Goal: Task Accomplishment & Management: Complete application form

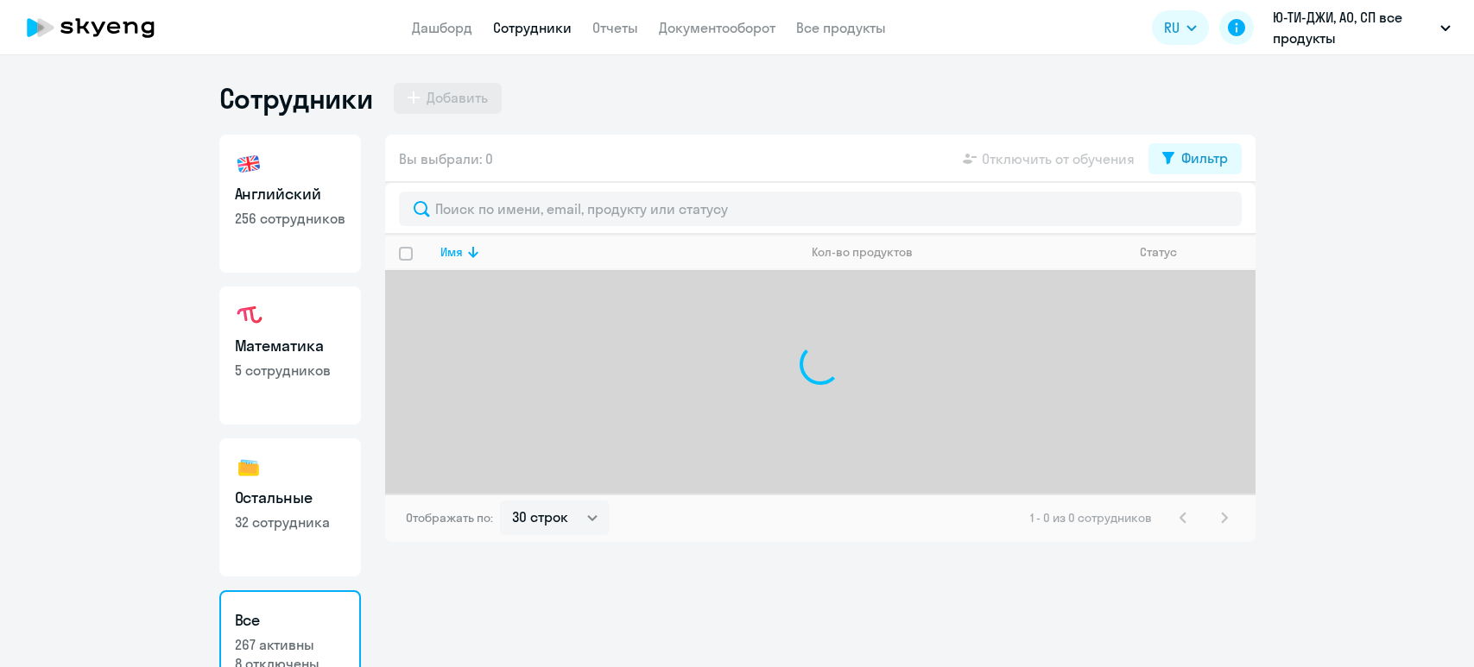
select select "30"
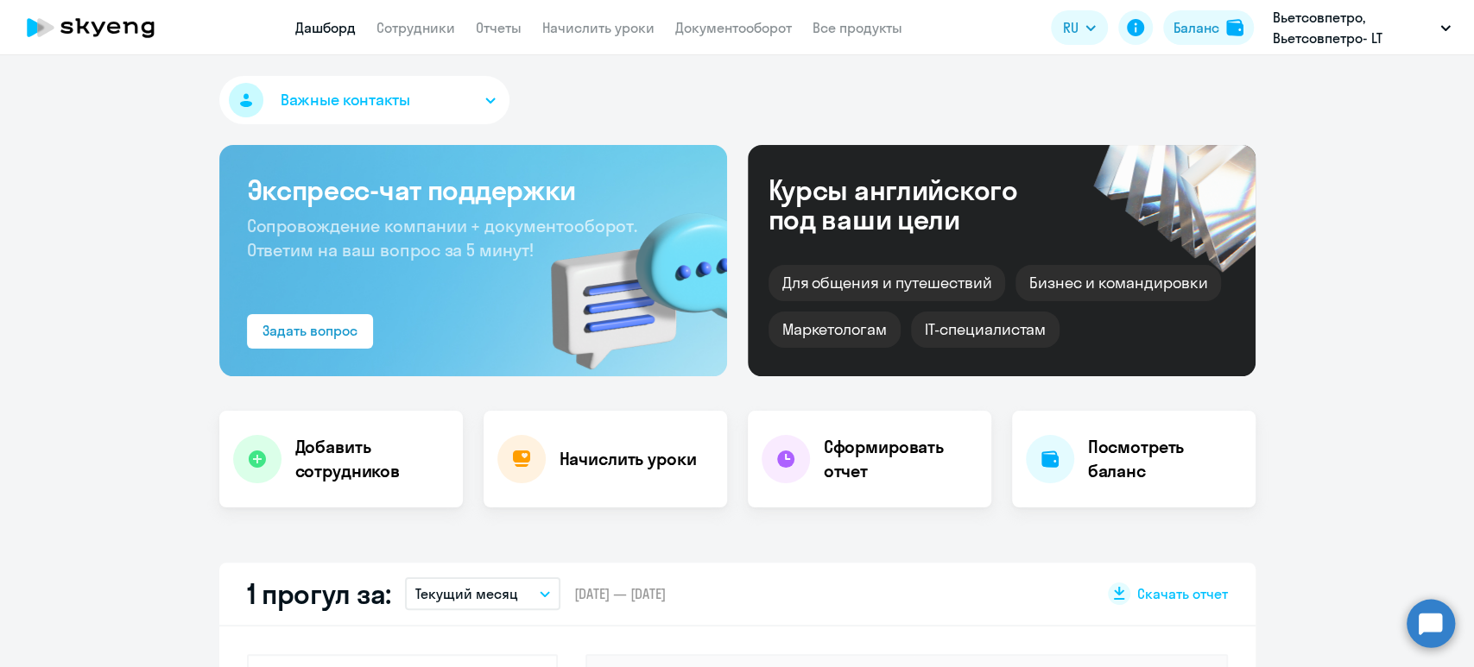
select select "30"
click at [400, 29] on link "Сотрудники" at bounding box center [415, 27] width 79 height 17
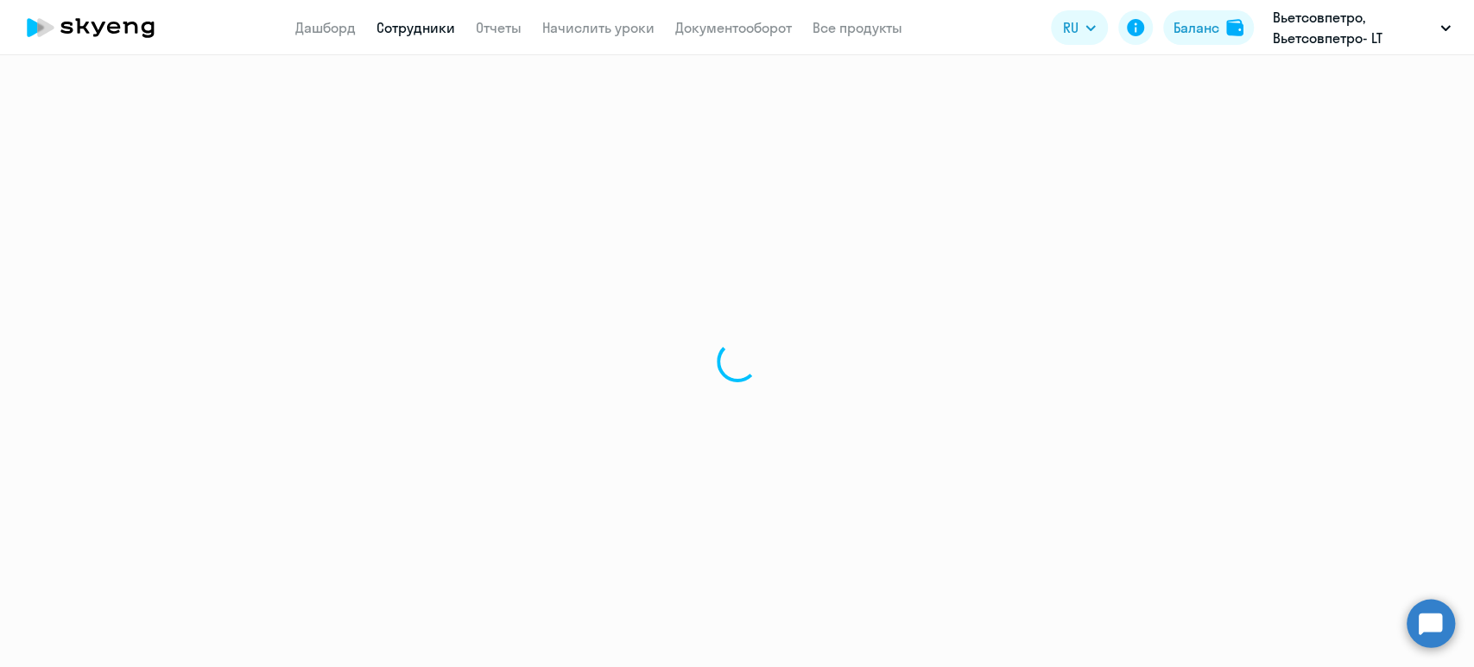
select select "30"
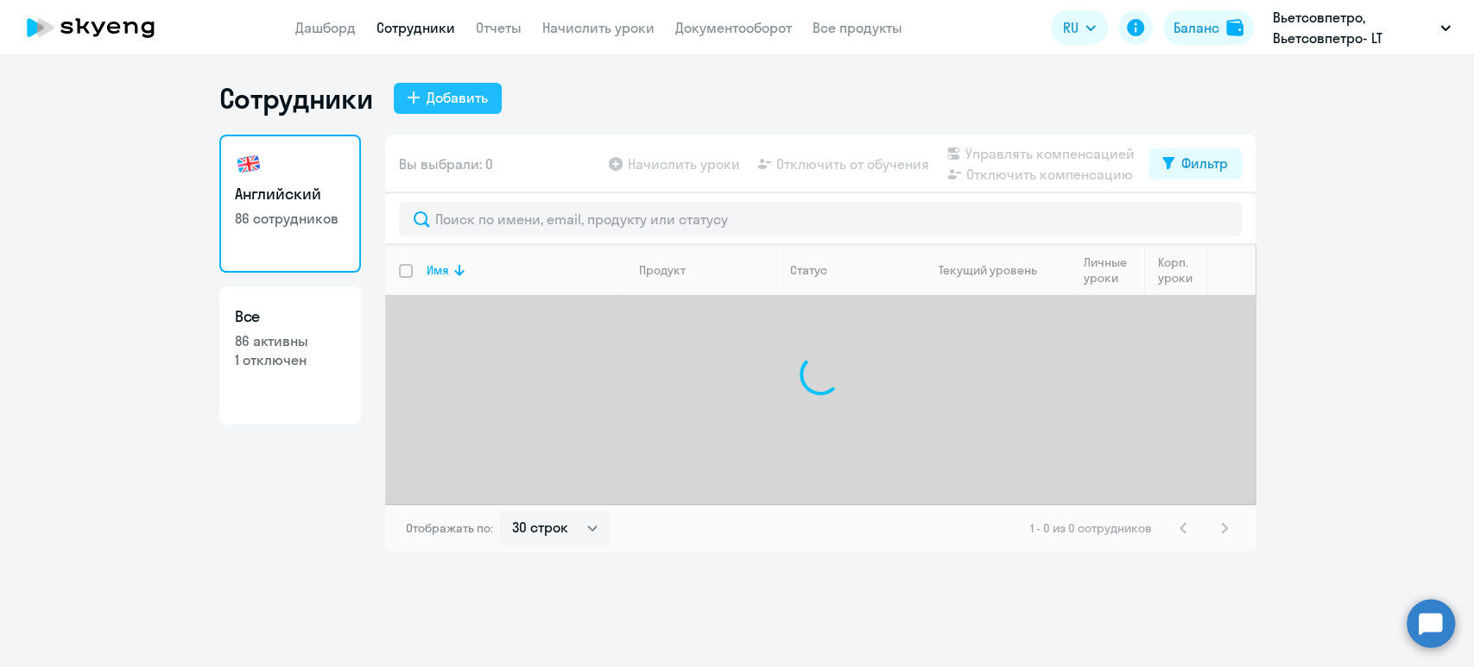
click at [477, 102] on div "Добавить" at bounding box center [457, 97] width 61 height 21
select select "english_adult_not_native_speaker"
select select "5"
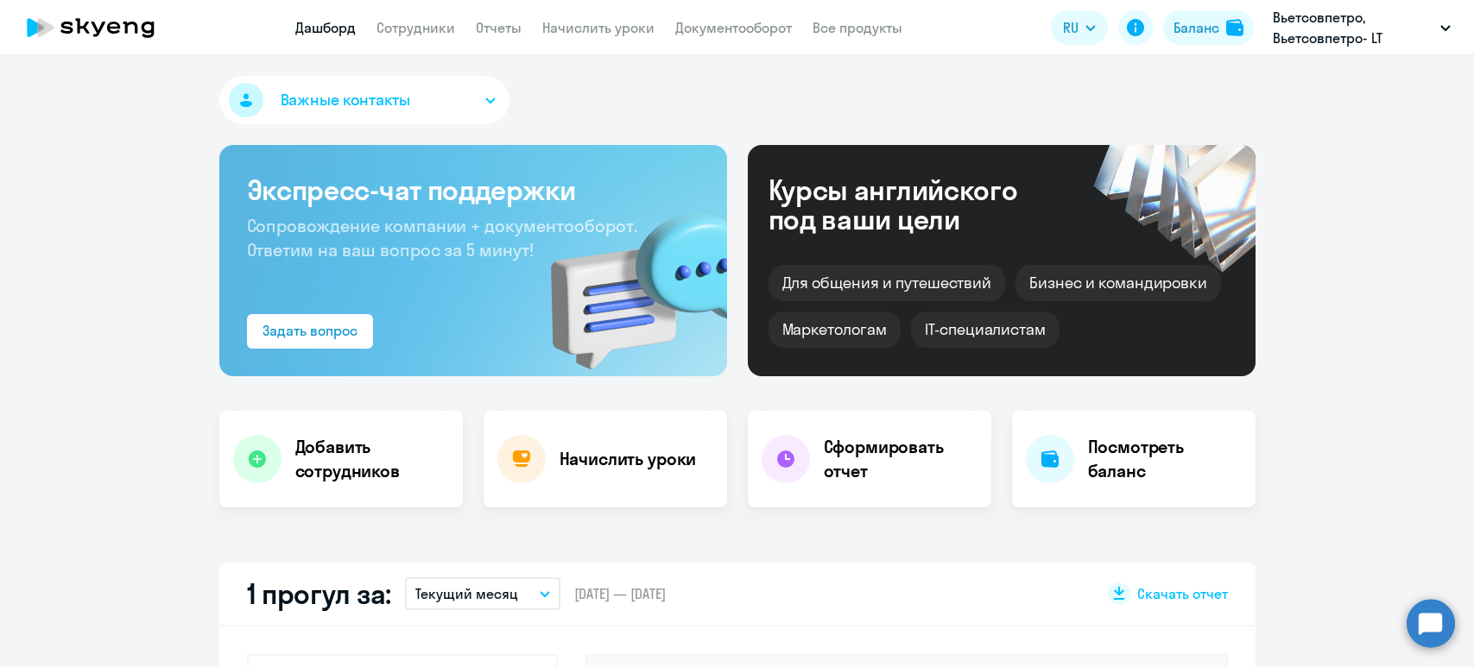
select select "30"
click at [407, 21] on link "Сотрудники" at bounding box center [415, 27] width 79 height 17
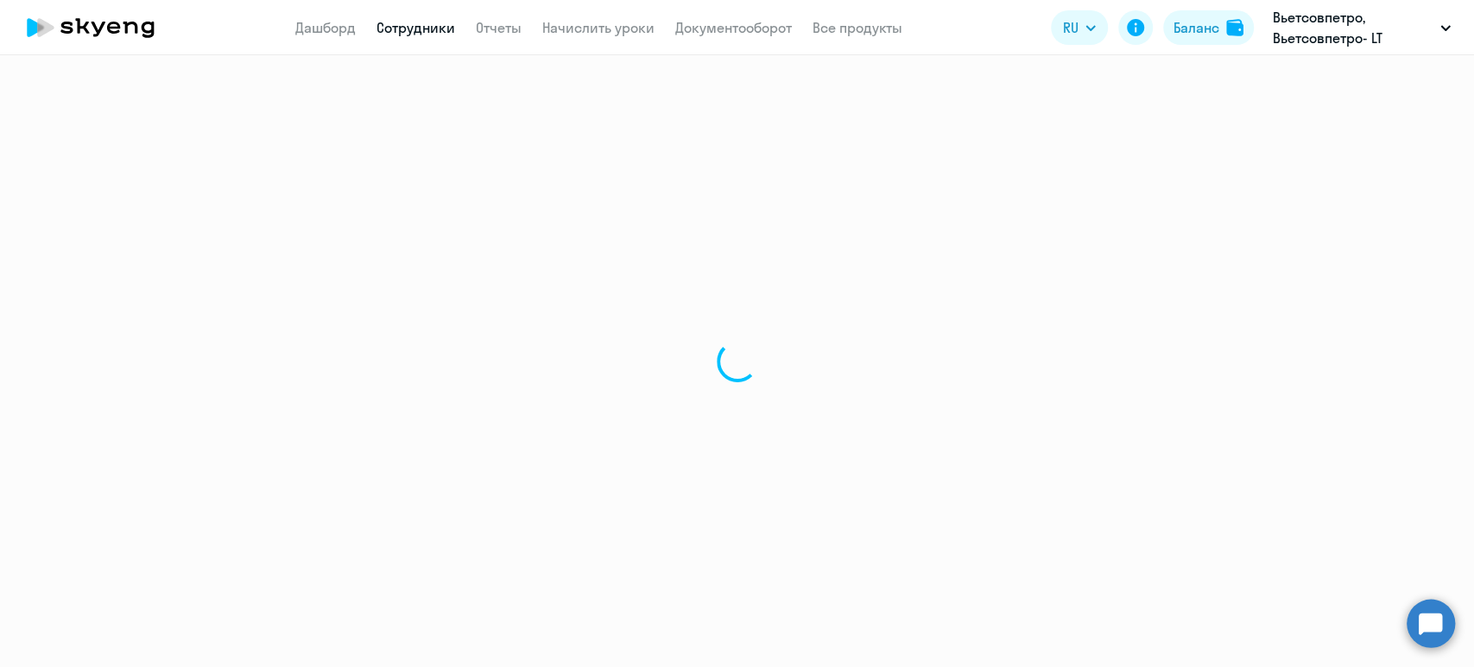
select select "30"
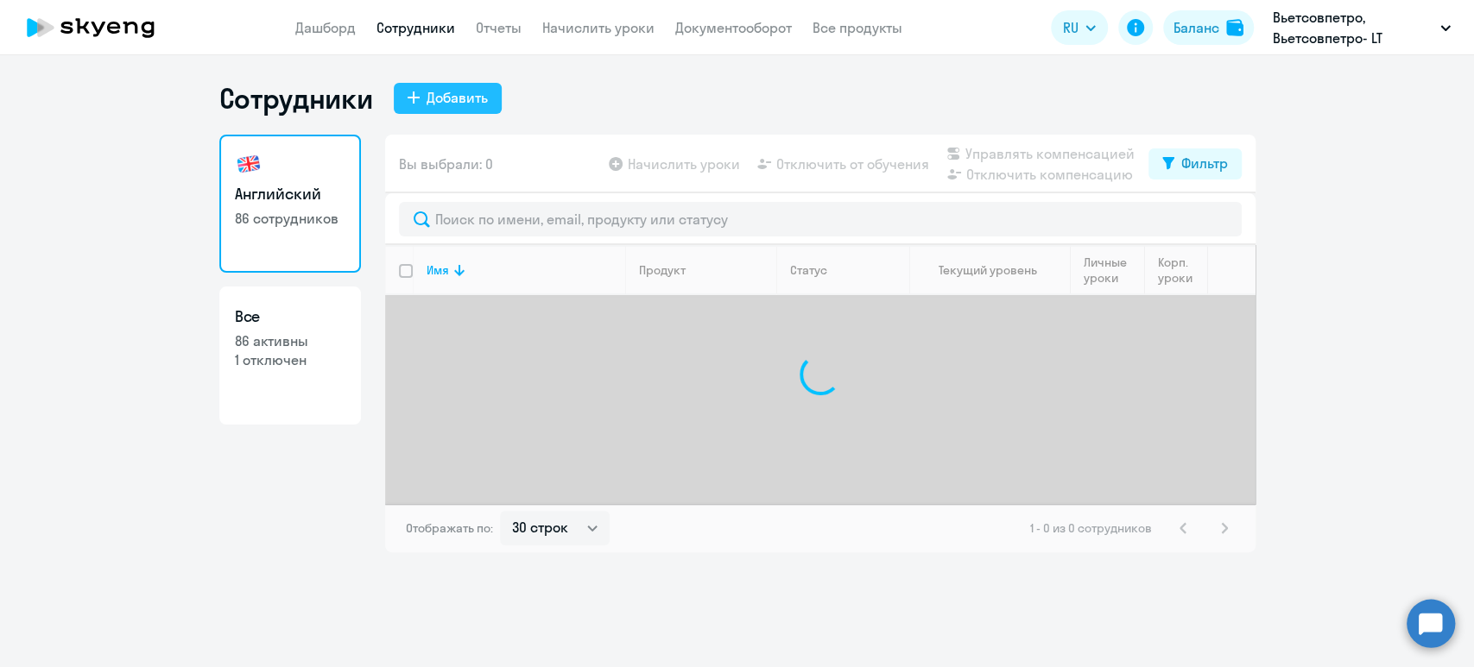
click at [453, 89] on div "Добавить" at bounding box center [457, 97] width 61 height 21
select select "english_adult_not_native_speaker"
select select "5"
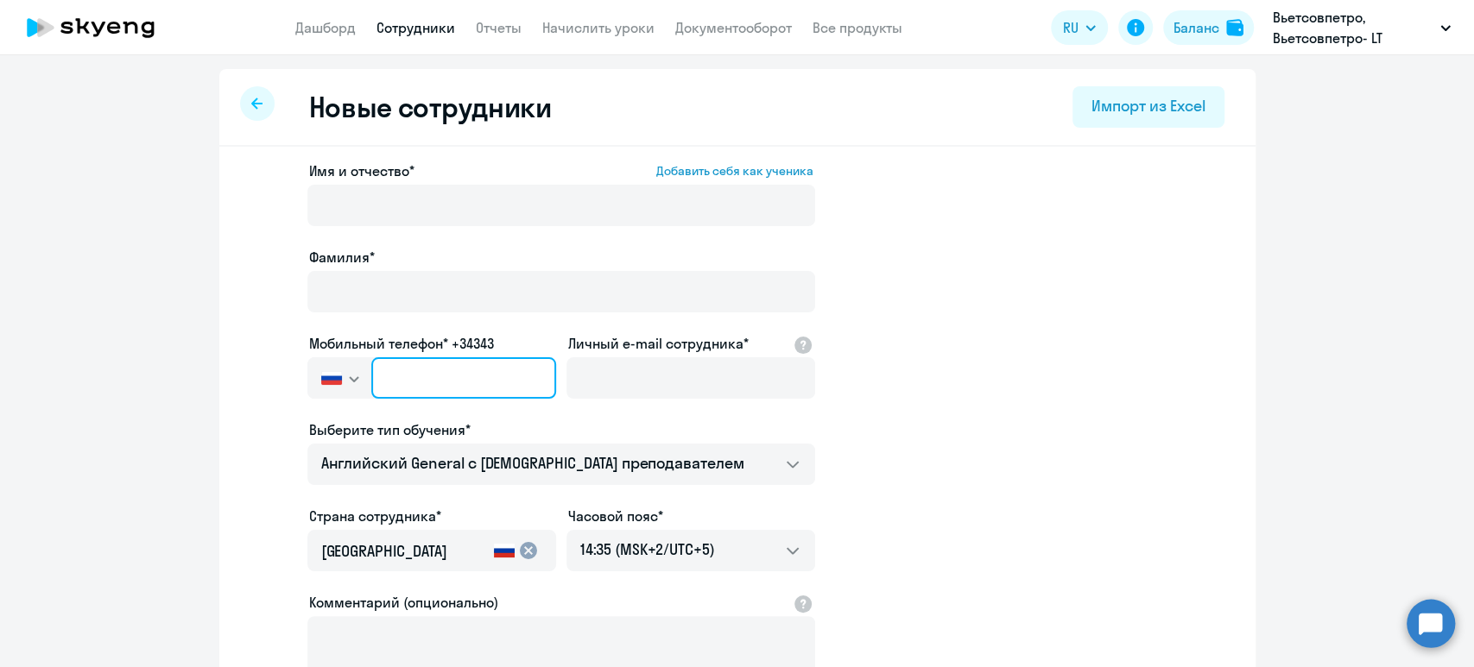
click at [409, 377] on input "text" at bounding box center [463, 377] width 184 height 41
paste input "[PHONE_NUMBER]"
type input "[PHONE_NUMBER]"
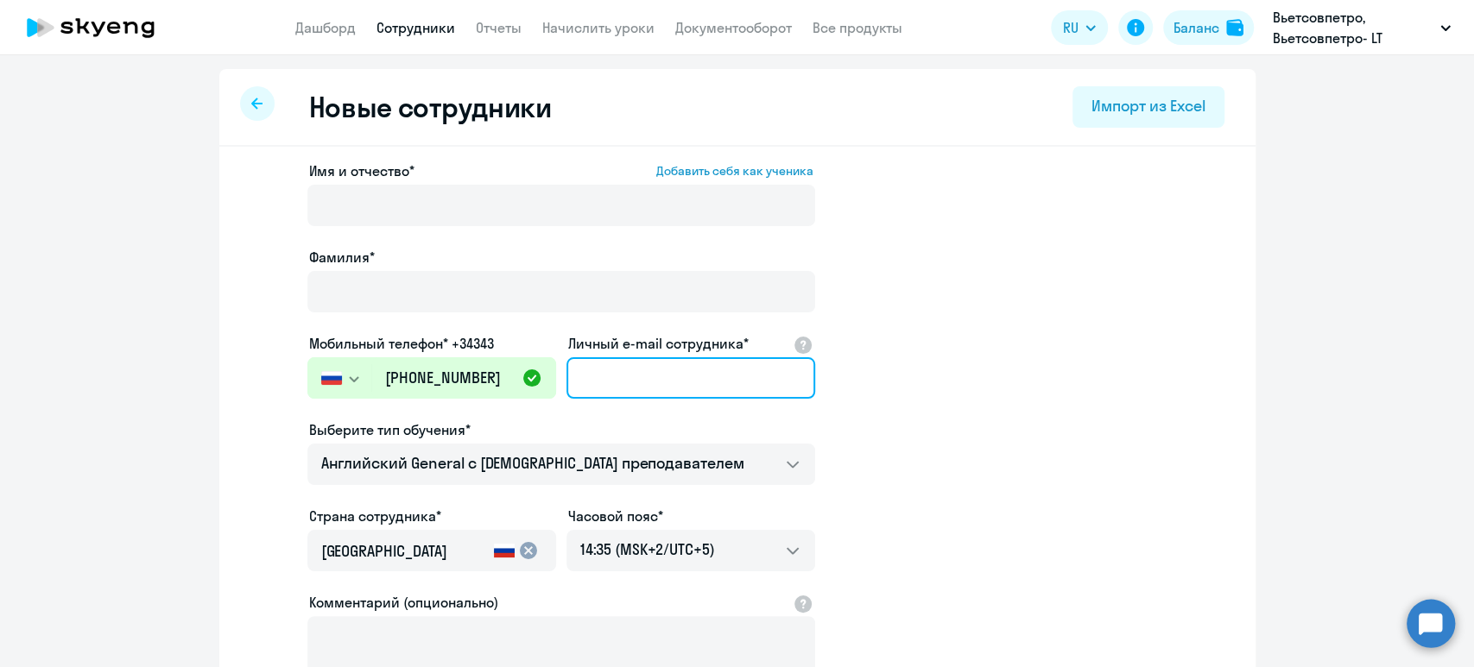
click at [682, 377] on input "Личный e-mail сотрудника*" at bounding box center [690, 377] width 249 height 41
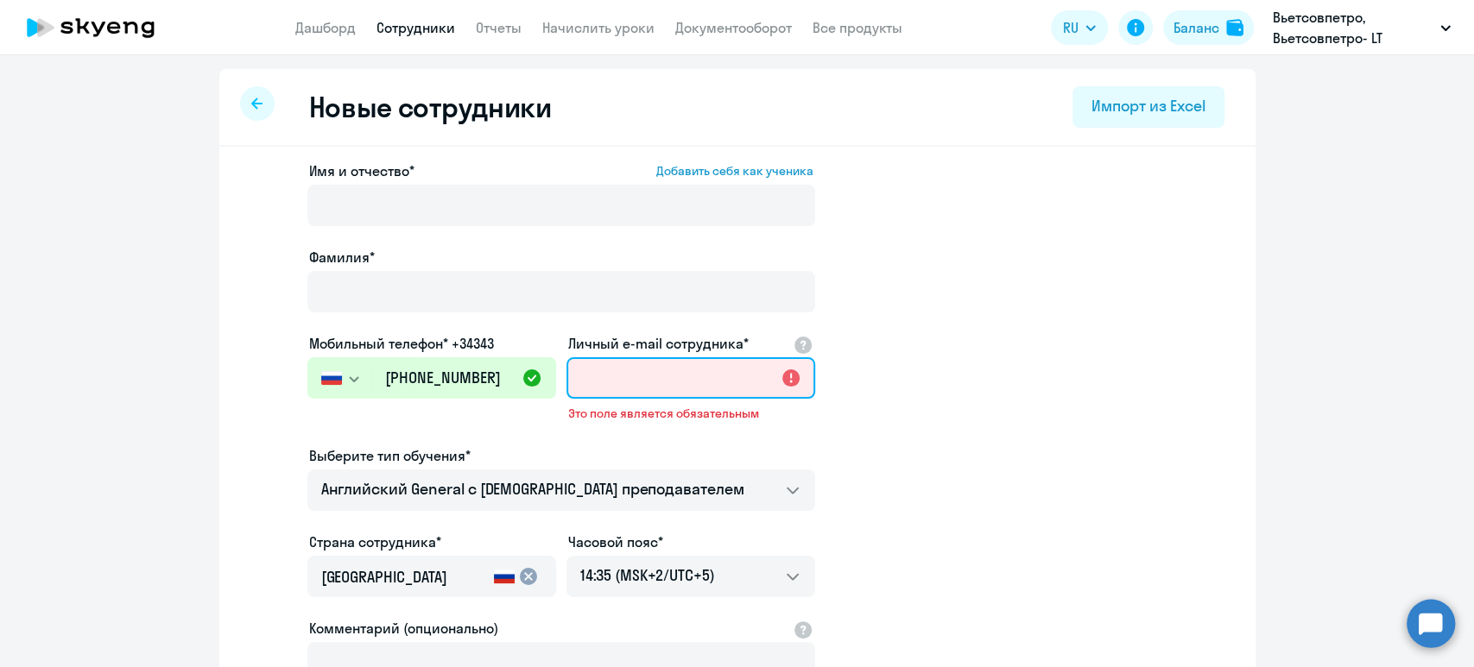
paste input "[EMAIL_ADDRESS][DOMAIN_NAME]"
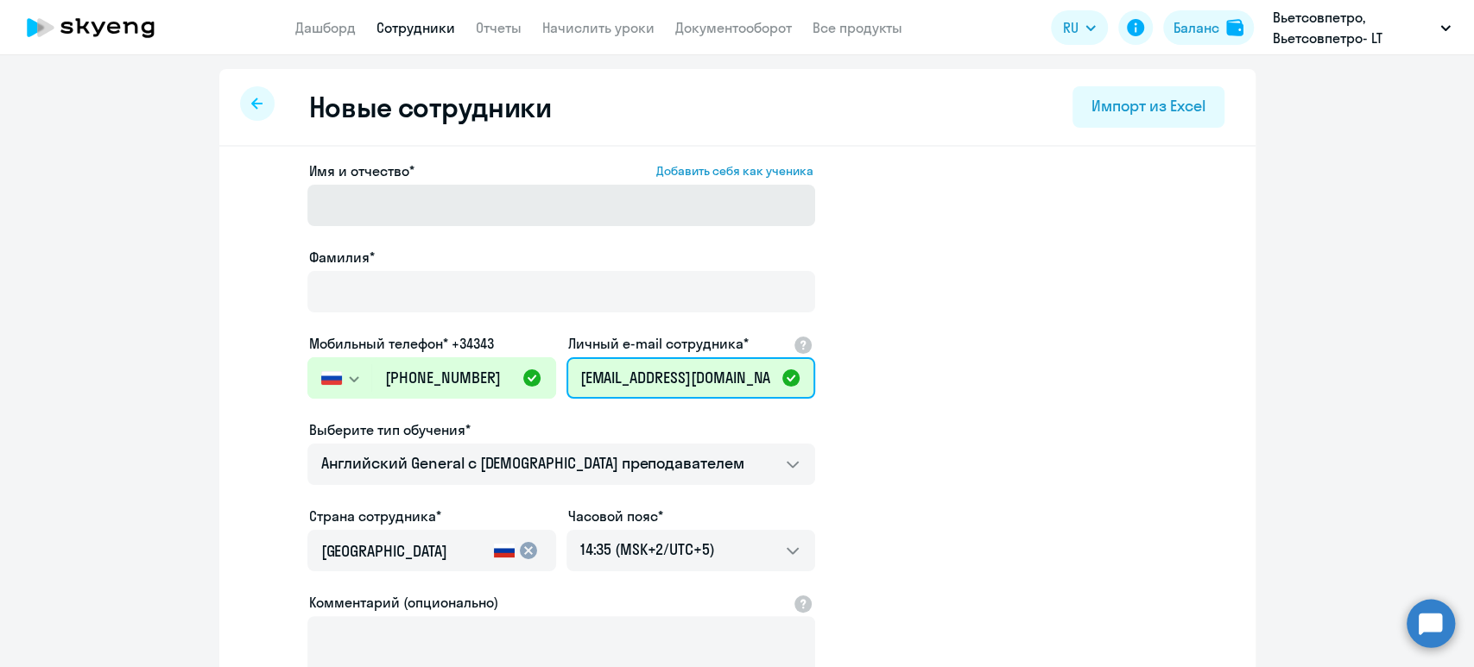
type input "[EMAIL_ADDRESS][DOMAIN_NAME]"
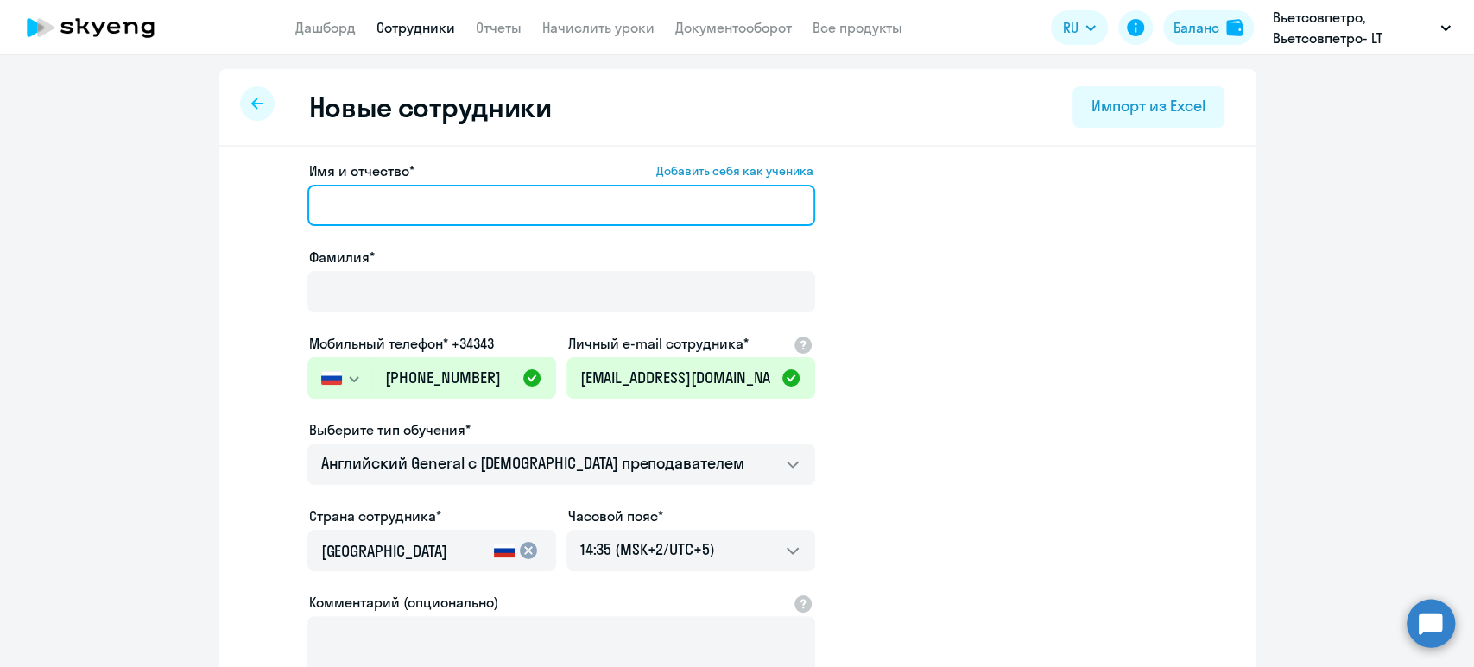
click at [395, 199] on input "Имя и отчество* Добавить себя как ученика" at bounding box center [561, 205] width 508 height 41
paste input "[PERSON_NAME]"
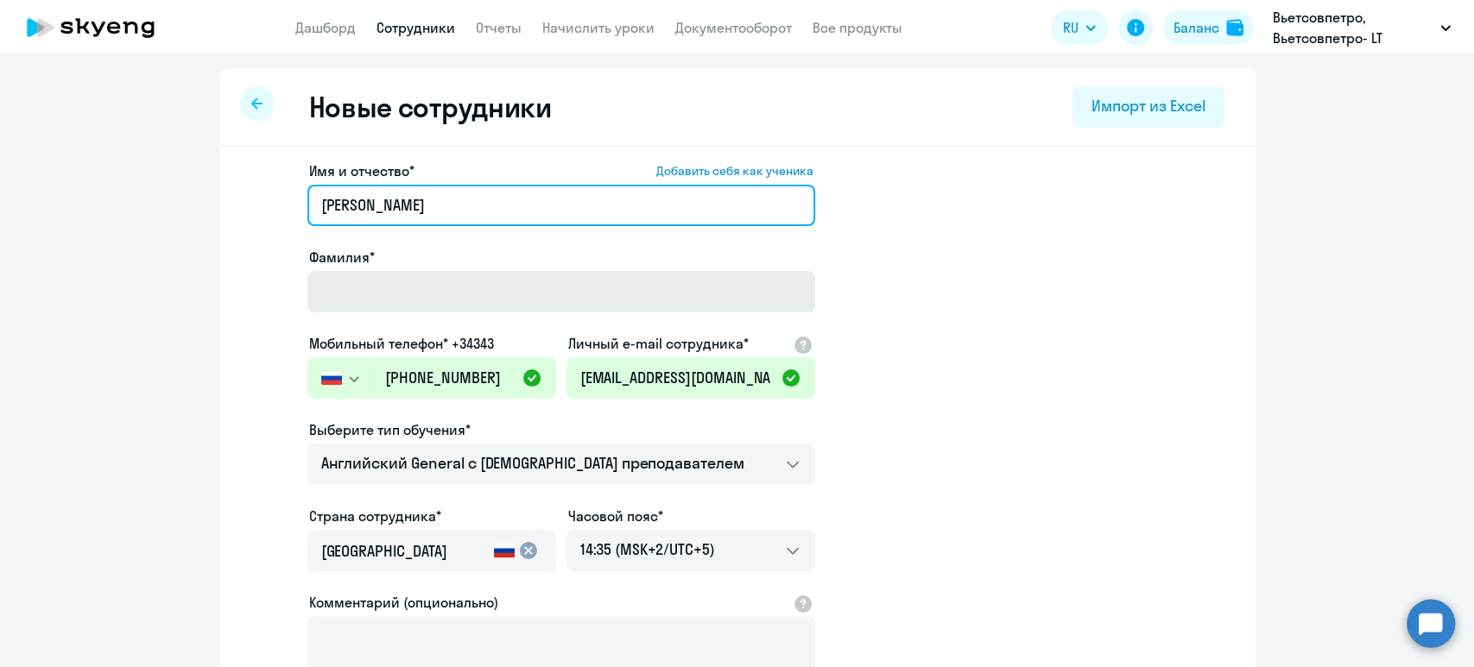
type input "[PERSON_NAME]"
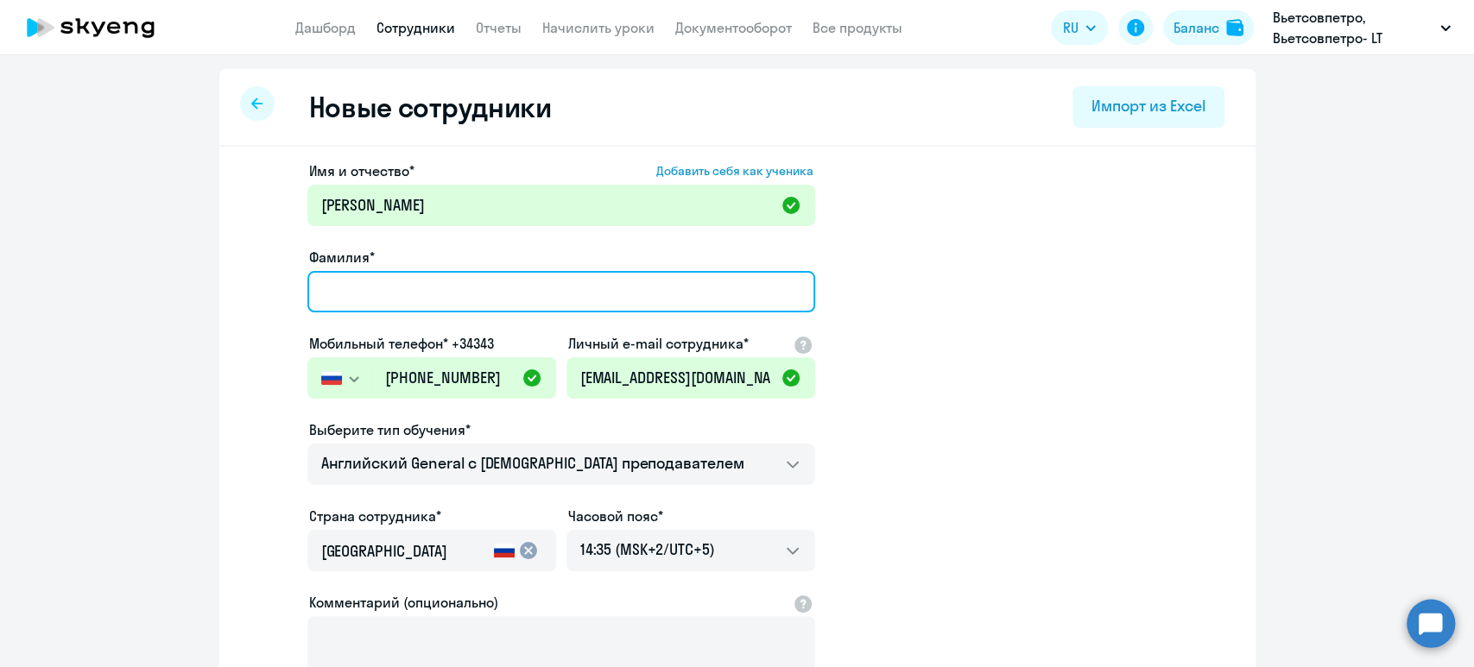
click at [387, 280] on input "Фамилия*" at bounding box center [561, 291] width 508 height 41
paste input "[PERSON_NAME]"
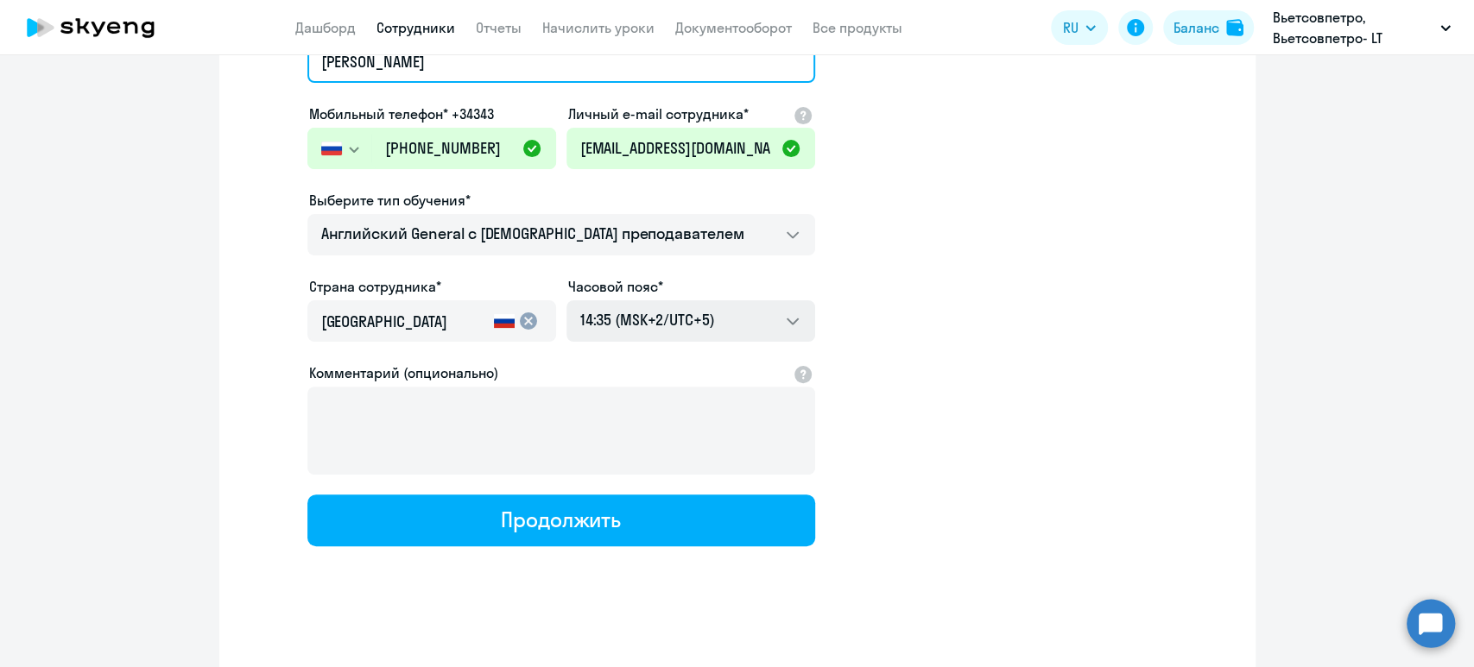
type input "[PERSON_NAME]"
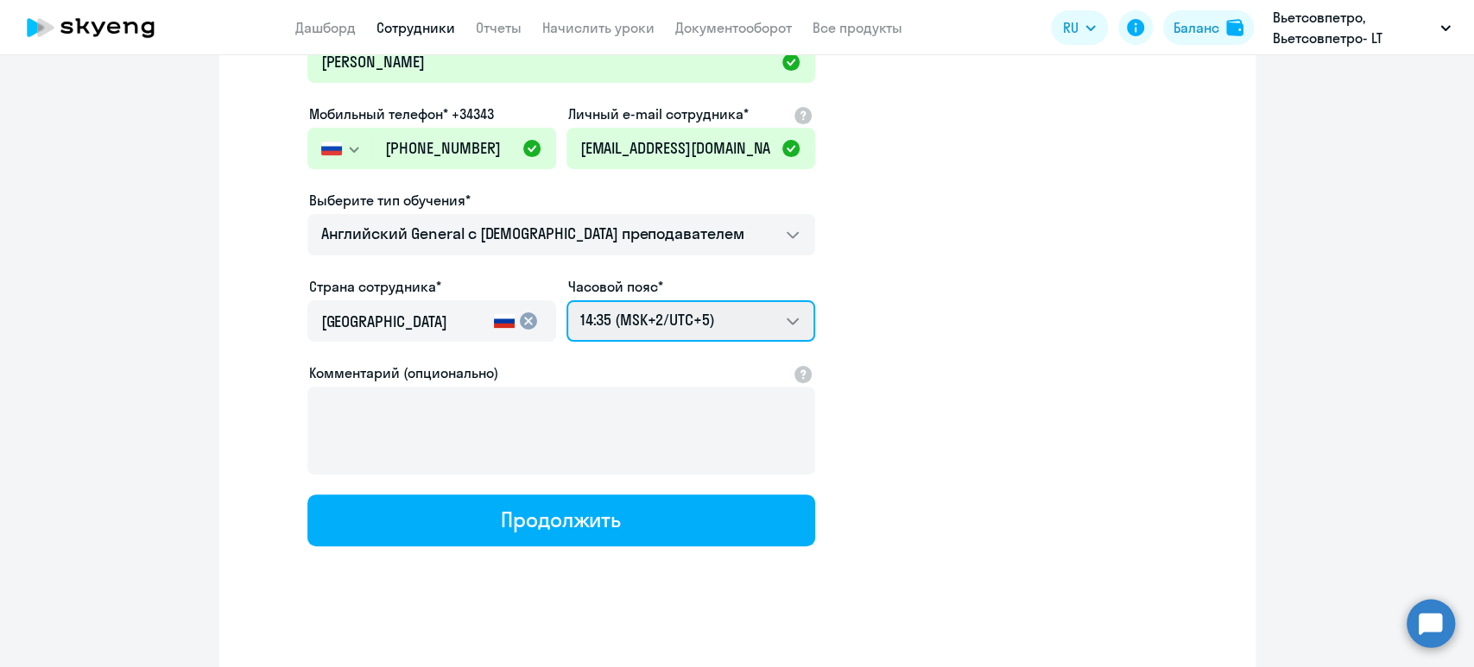
click at [736, 320] on select "22:35 (MSK-14/UTC-11) 23:35 (MSK-13/UTC-10) 00:35 (MSK-12/UTC-9) 01:35 (MSK-11/…" at bounding box center [690, 320] width 249 height 41
select select "7"
click at [566, 300] on select "22:35 (MSK-14/UTC-11) 23:35 (MSK-13/UTC-10) 00:35 (MSK-12/UTC-9) 01:35 (MSK-11/…" at bounding box center [690, 320] width 249 height 41
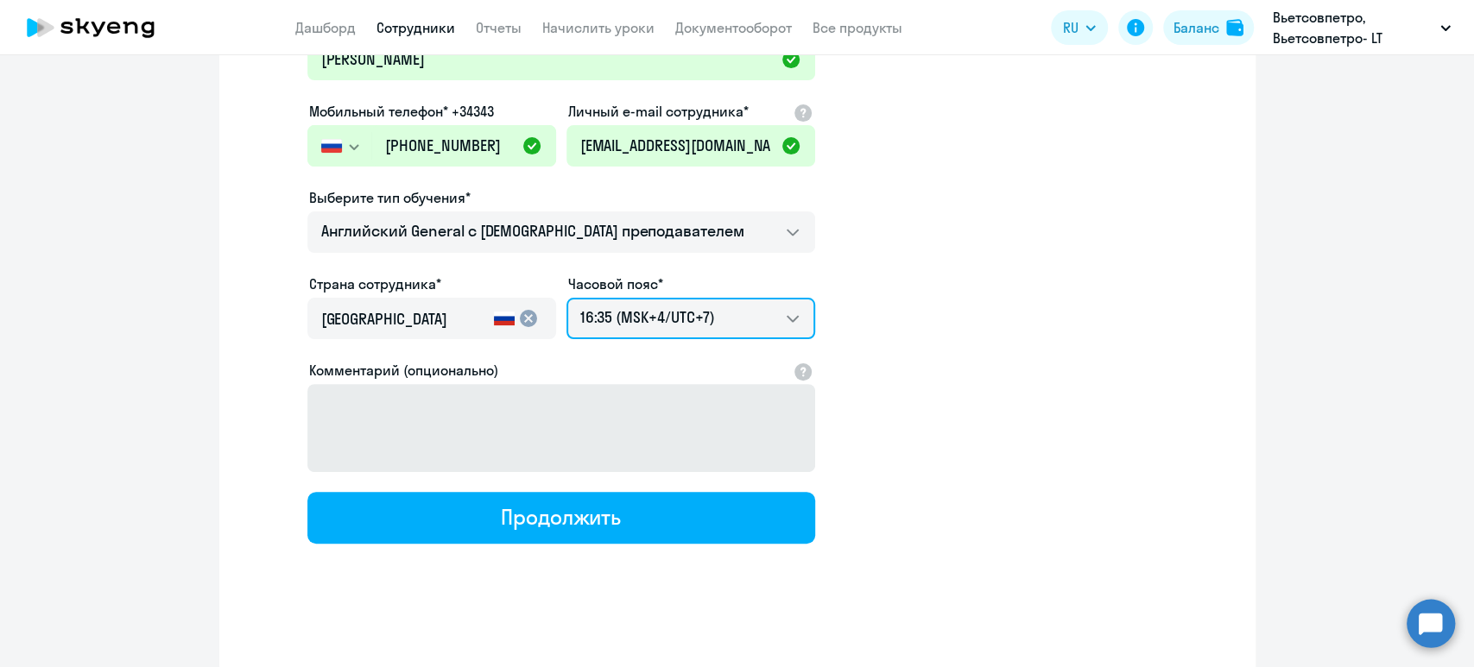
scroll to position [237, 0]
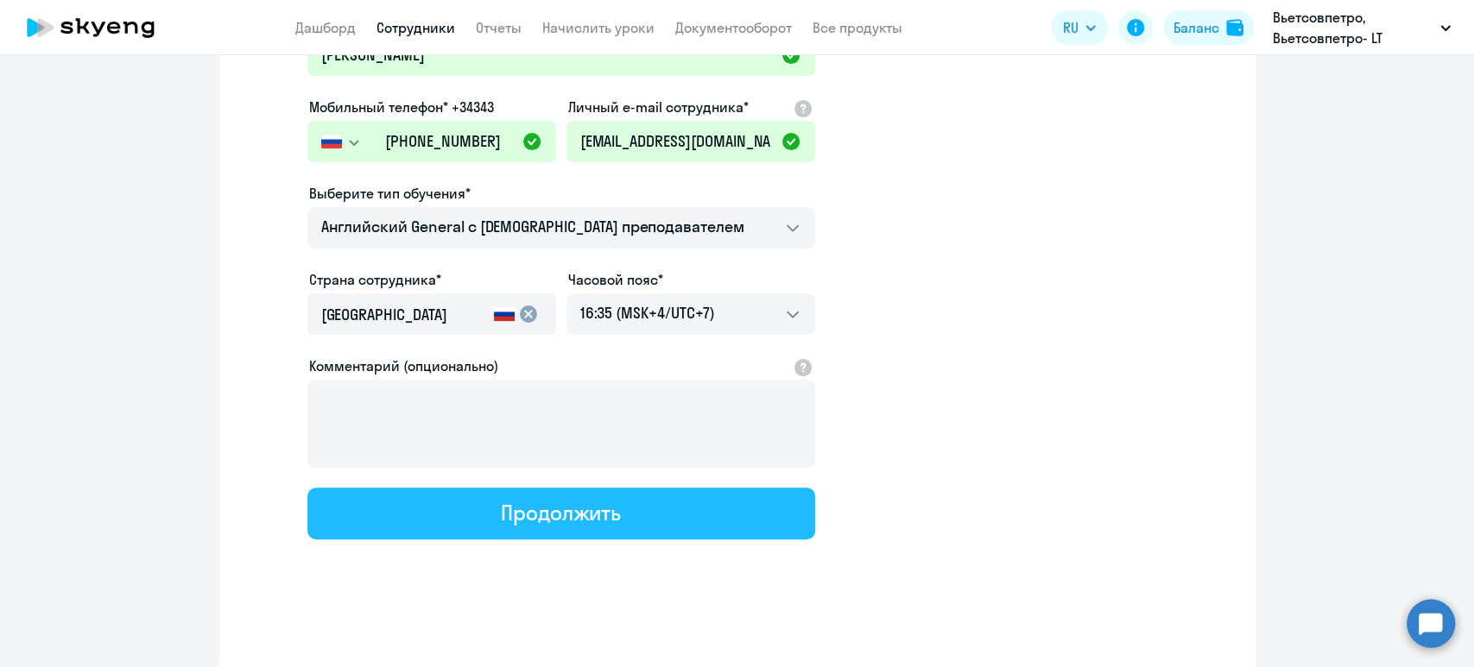
click at [513, 509] on div "Продолжить" at bounding box center [561, 513] width 120 height 28
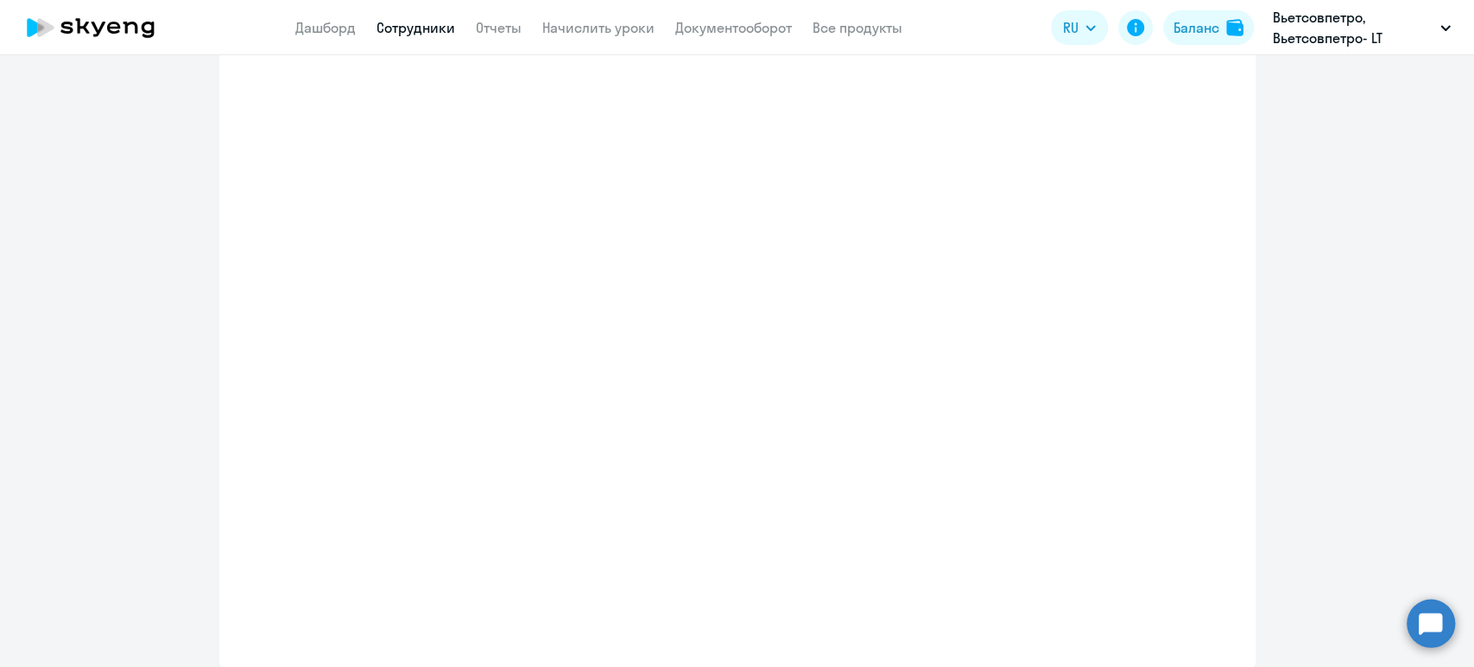
select select "english_adult_not_native_speaker"
select select "7"
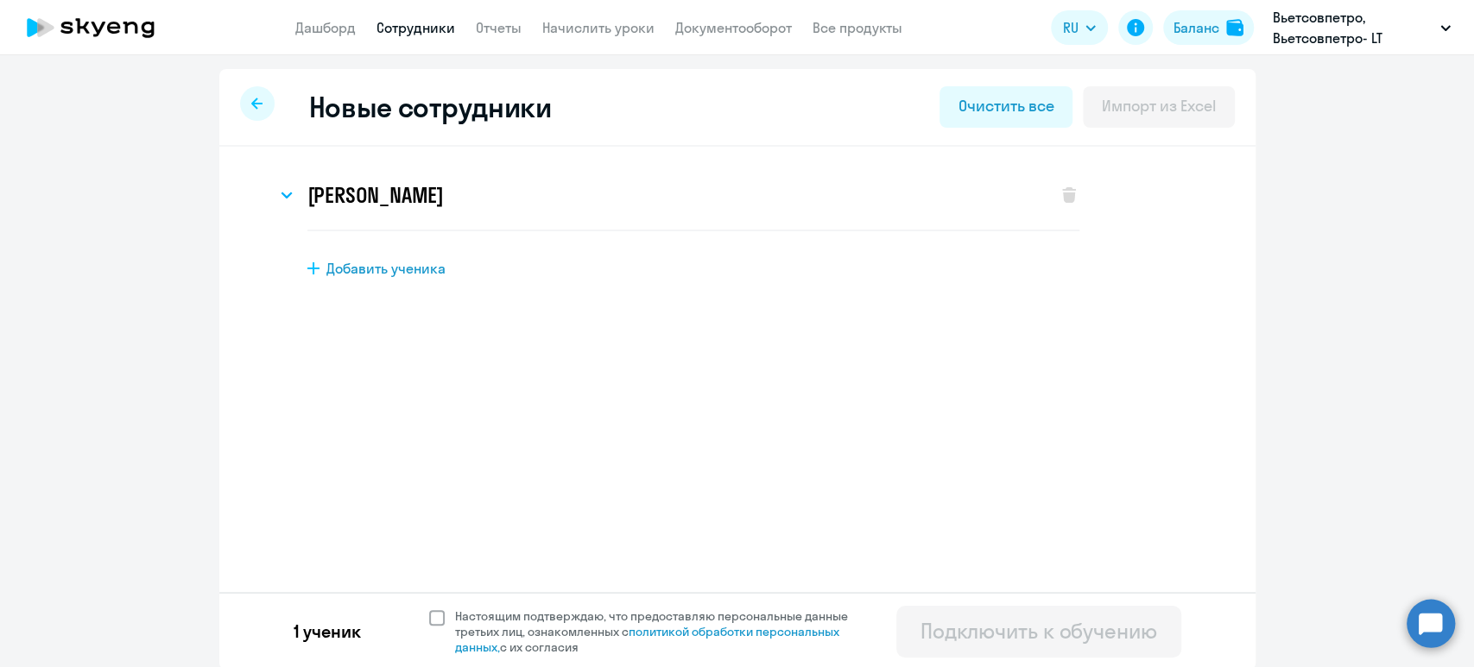
click at [429, 617] on span at bounding box center [437, 618] width 16 height 16
click at [428, 609] on input "Настоящим подтверждаю, что предоставляю персональные данные третьих лиц, ознако…" at bounding box center [428, 608] width 1 height 1
checkbox input "true"
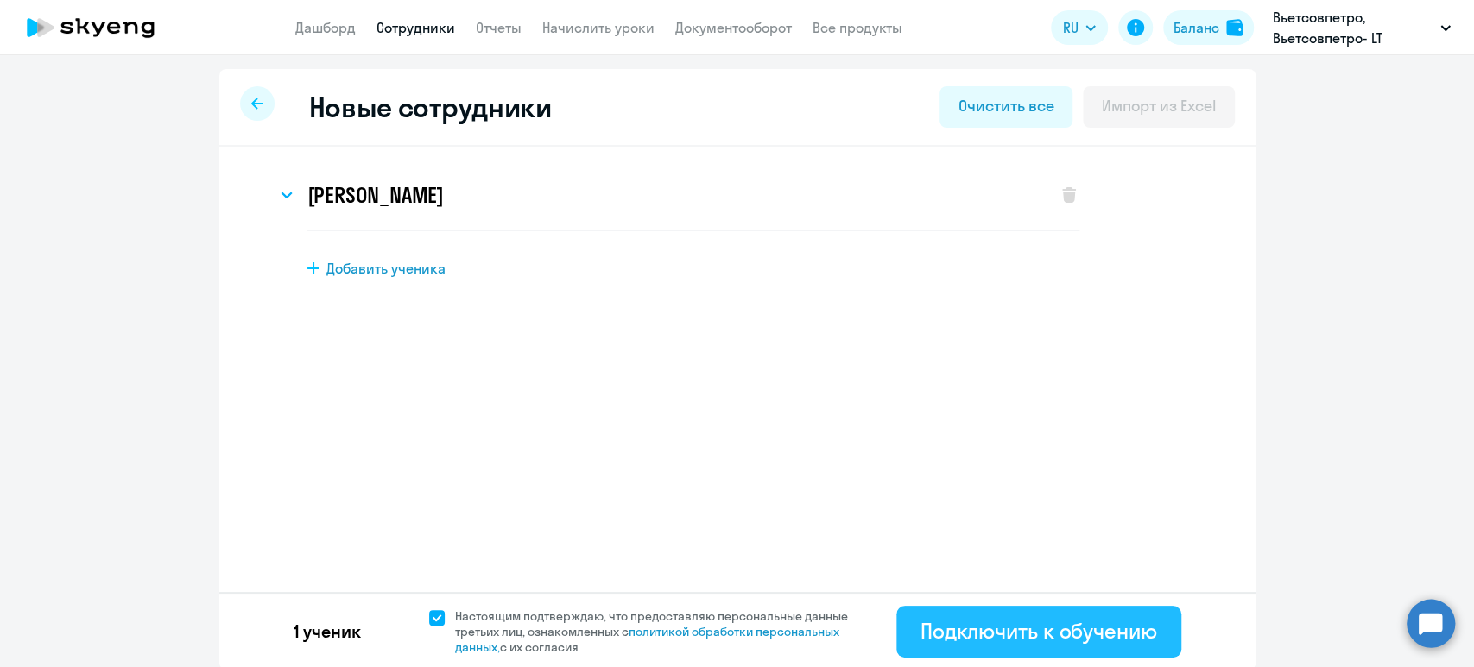
click at [1038, 633] on div "Подключить к обучению" at bounding box center [1038, 631] width 237 height 28
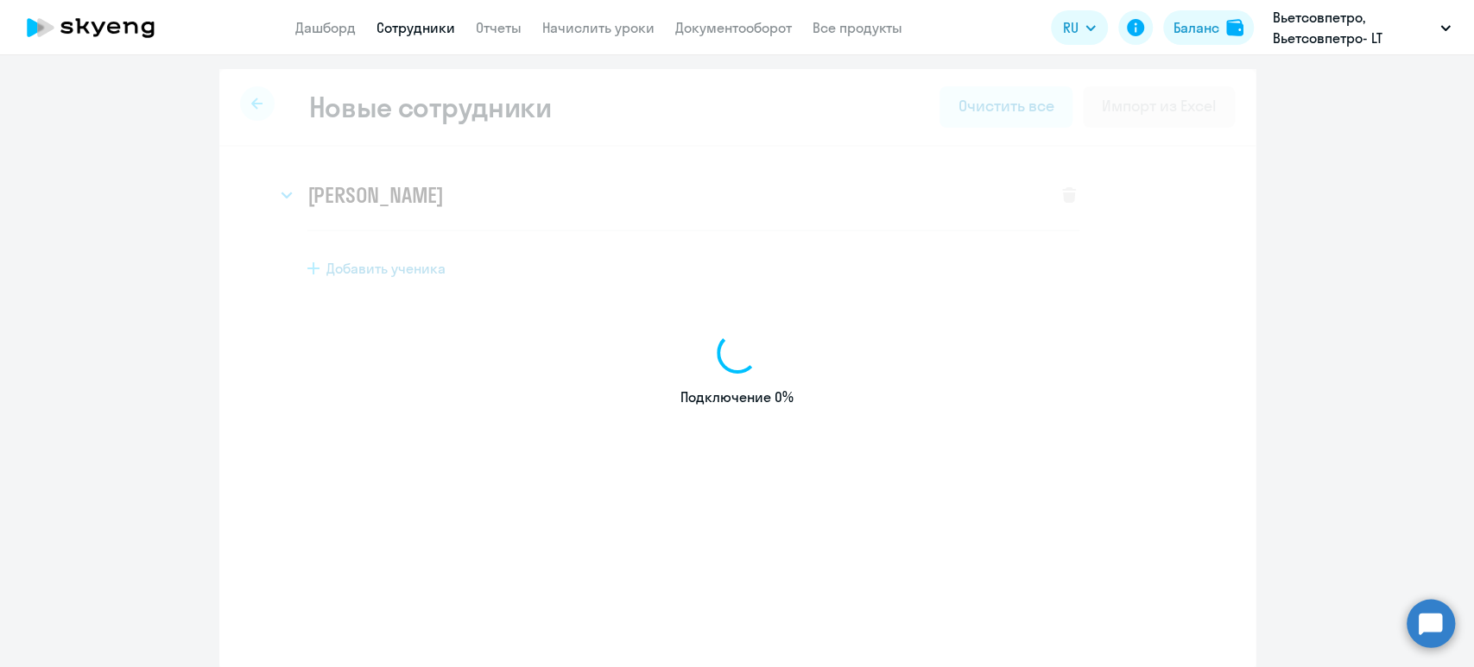
select select "english_adult_not_native_speaker"
select select "5"
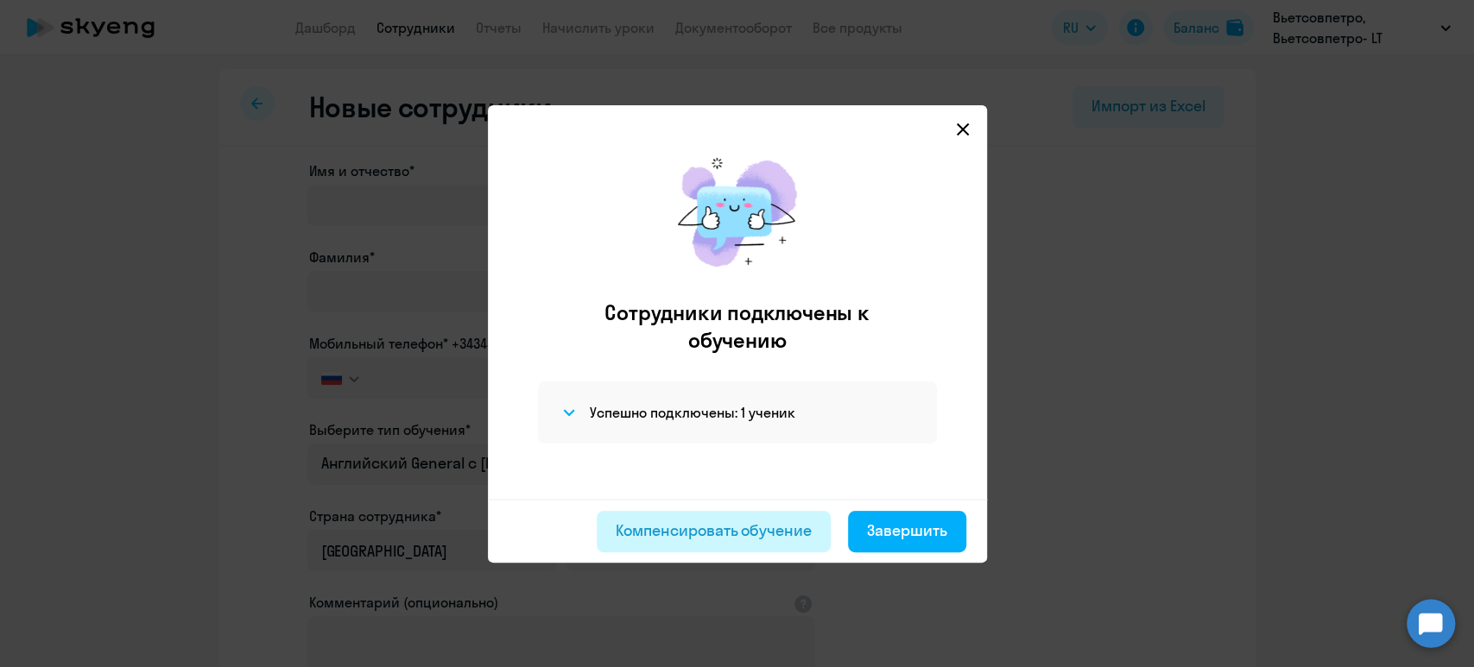
click at [730, 524] on div "Компенсировать обучение" at bounding box center [714, 531] width 196 height 22
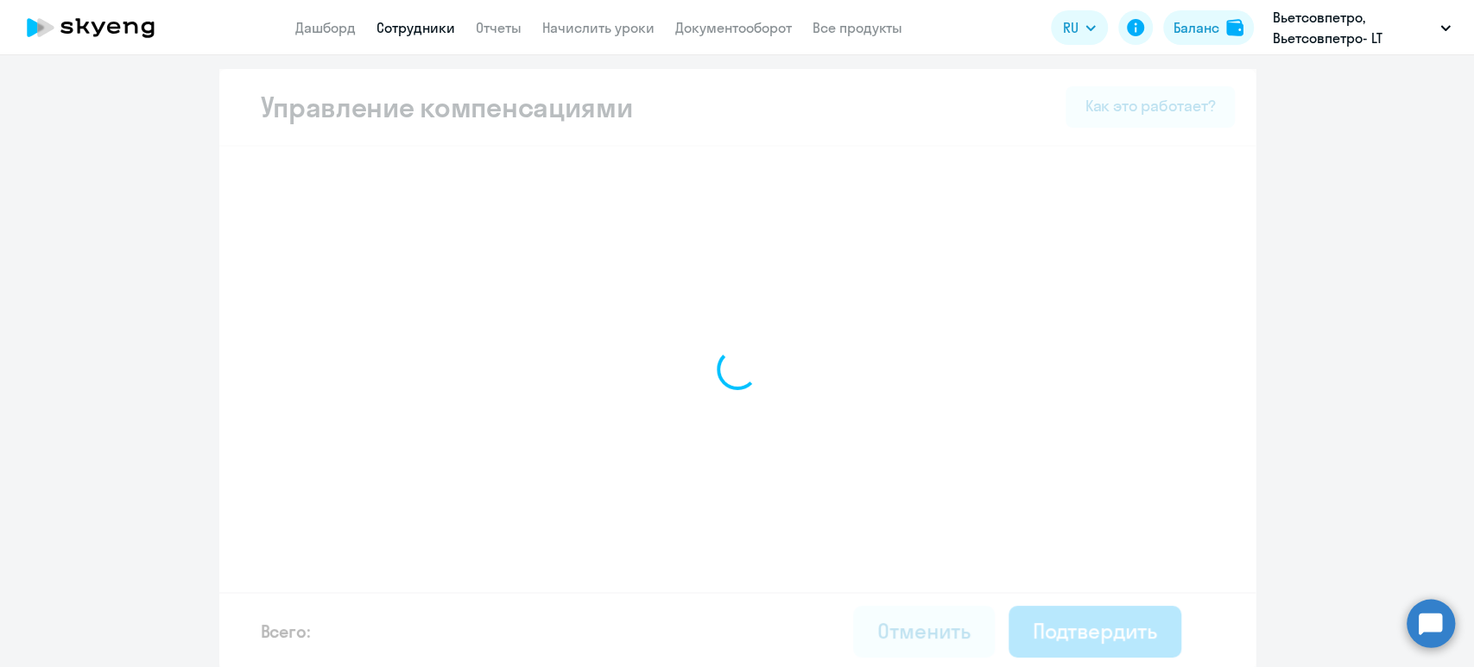
select select "MONTHLY"
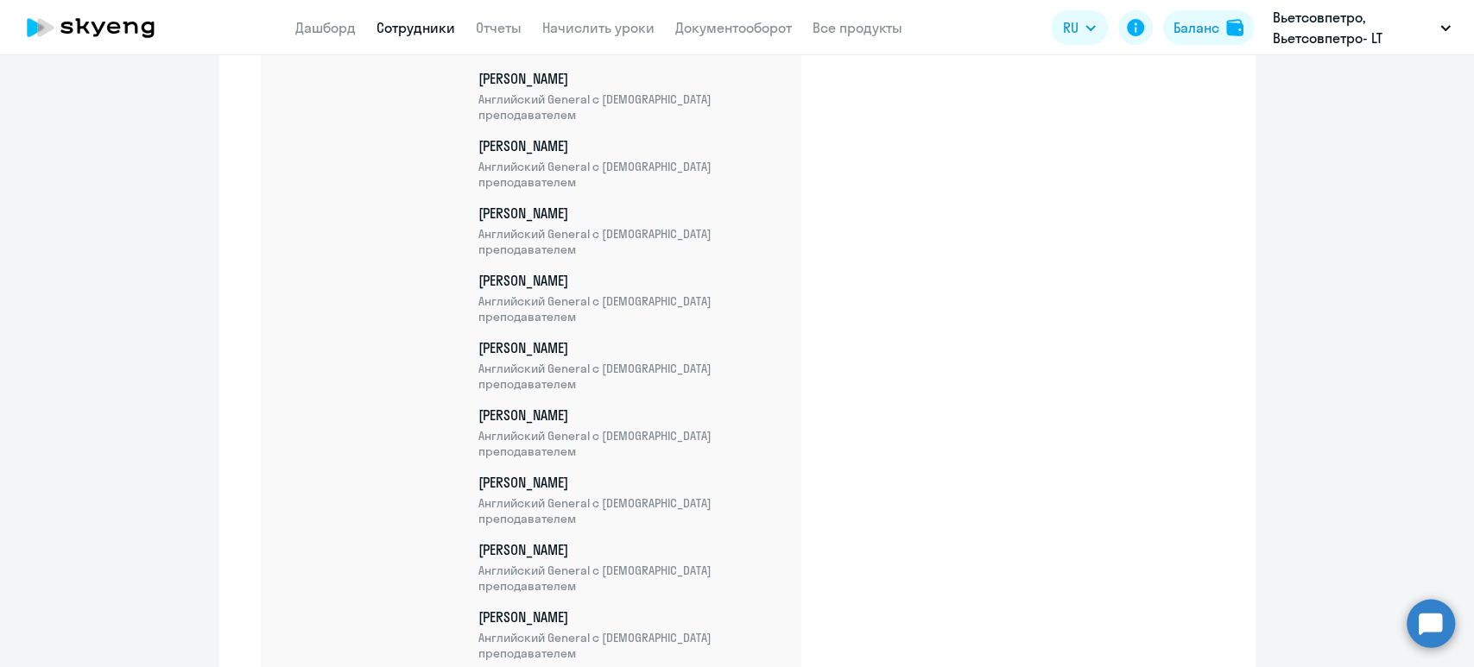
scroll to position [5908, 0]
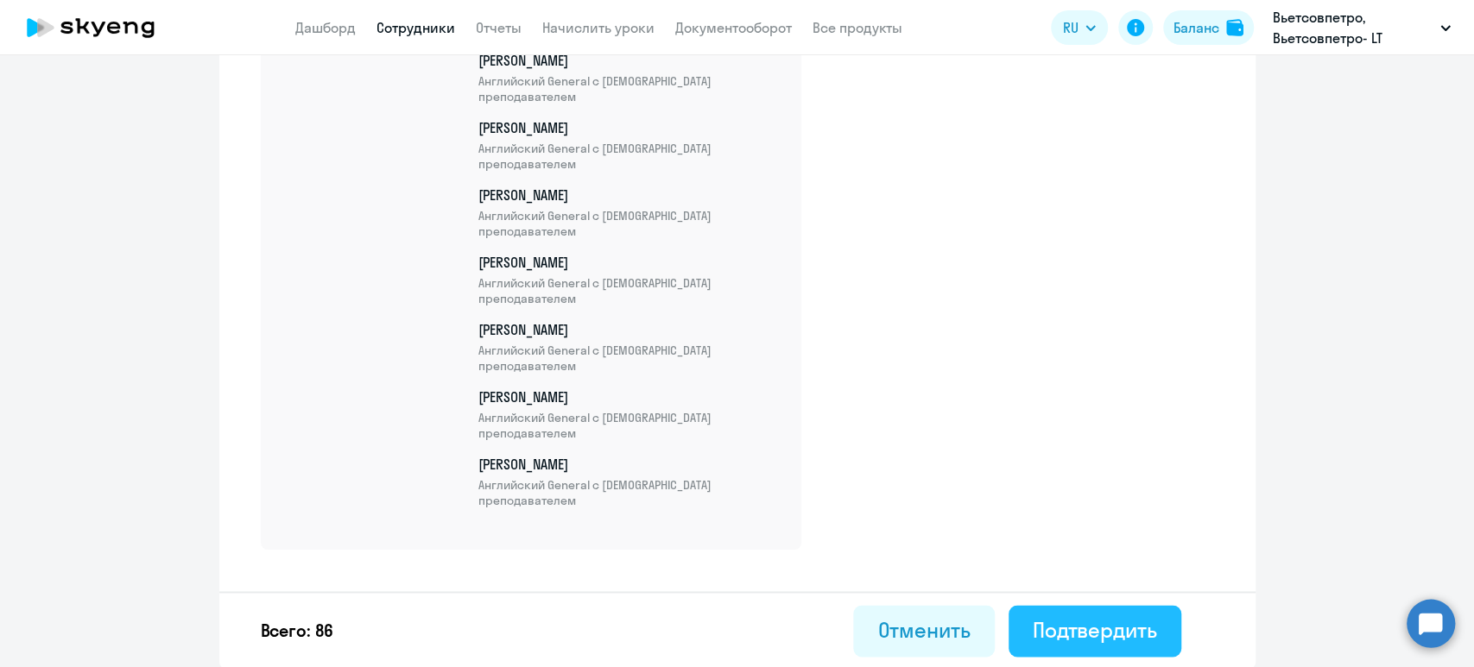
click at [1078, 636] on div "Подтвердить" at bounding box center [1095, 630] width 124 height 28
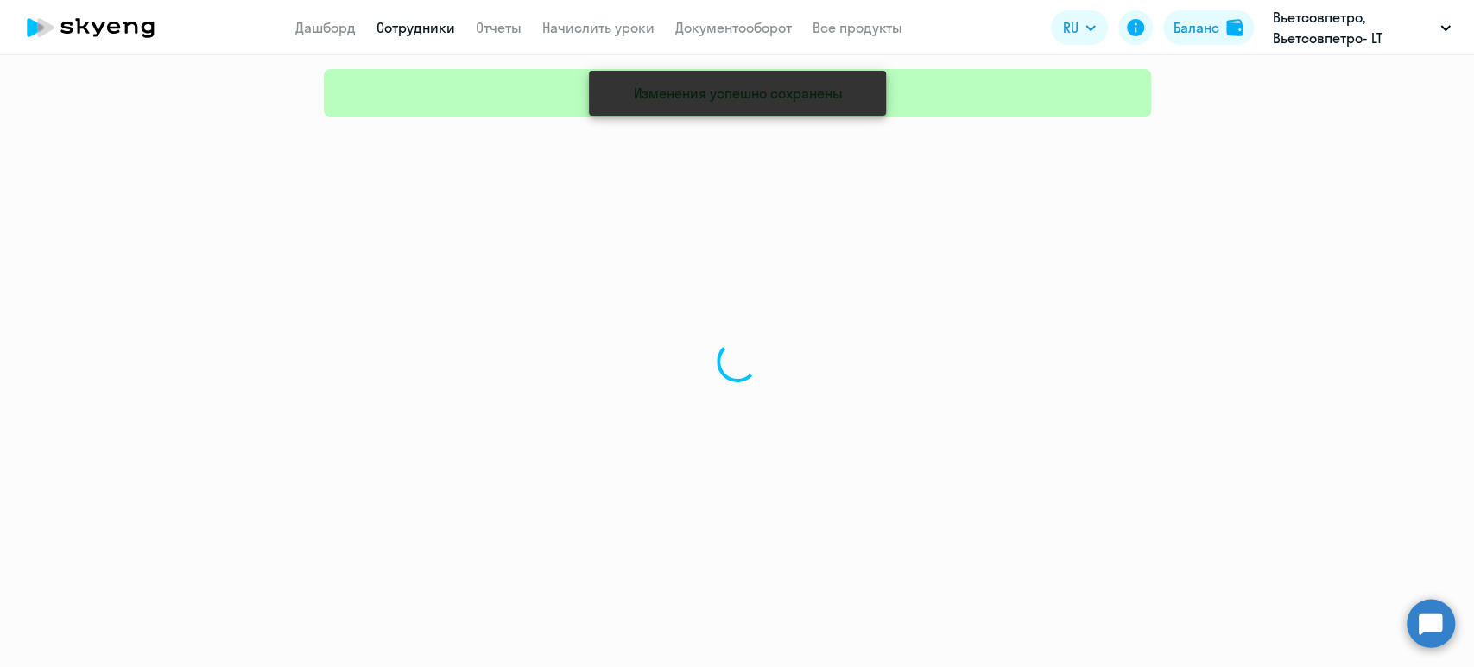
select select "30"
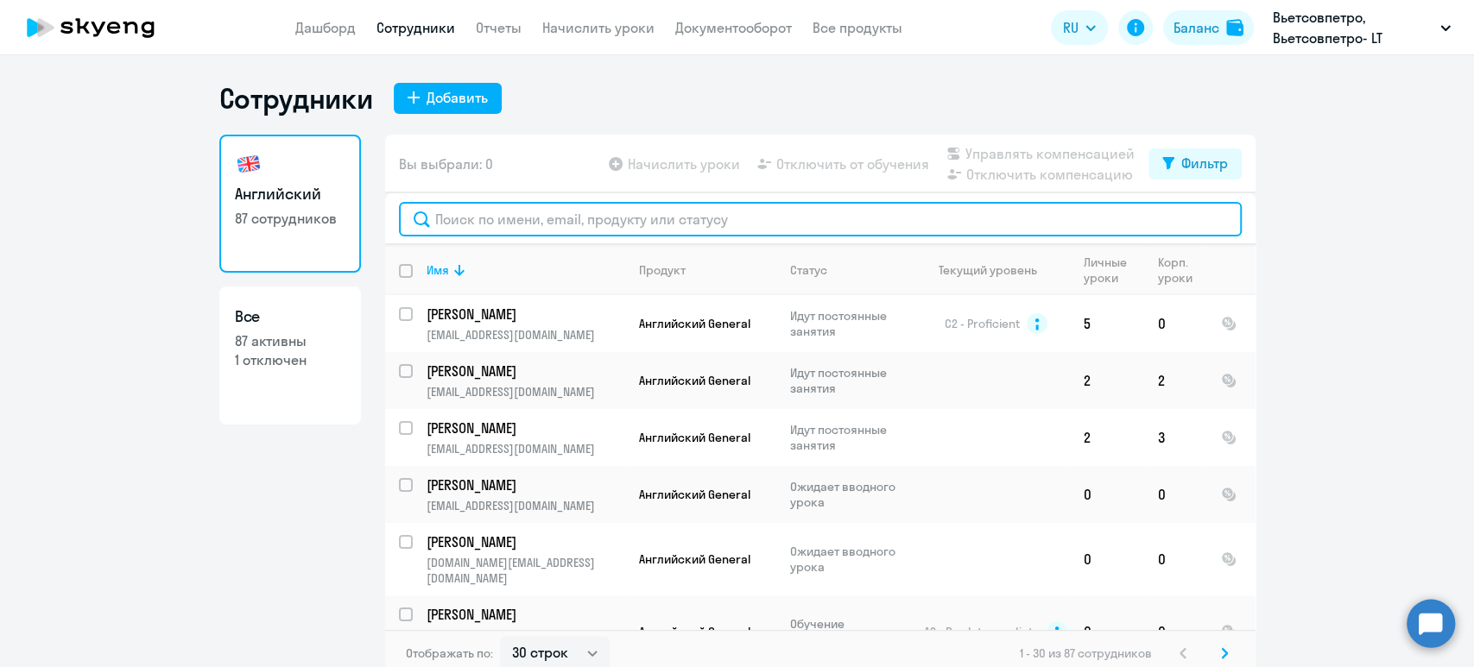
click at [591, 218] on input "text" at bounding box center [820, 219] width 843 height 35
paste input "[PERSON_NAME]"
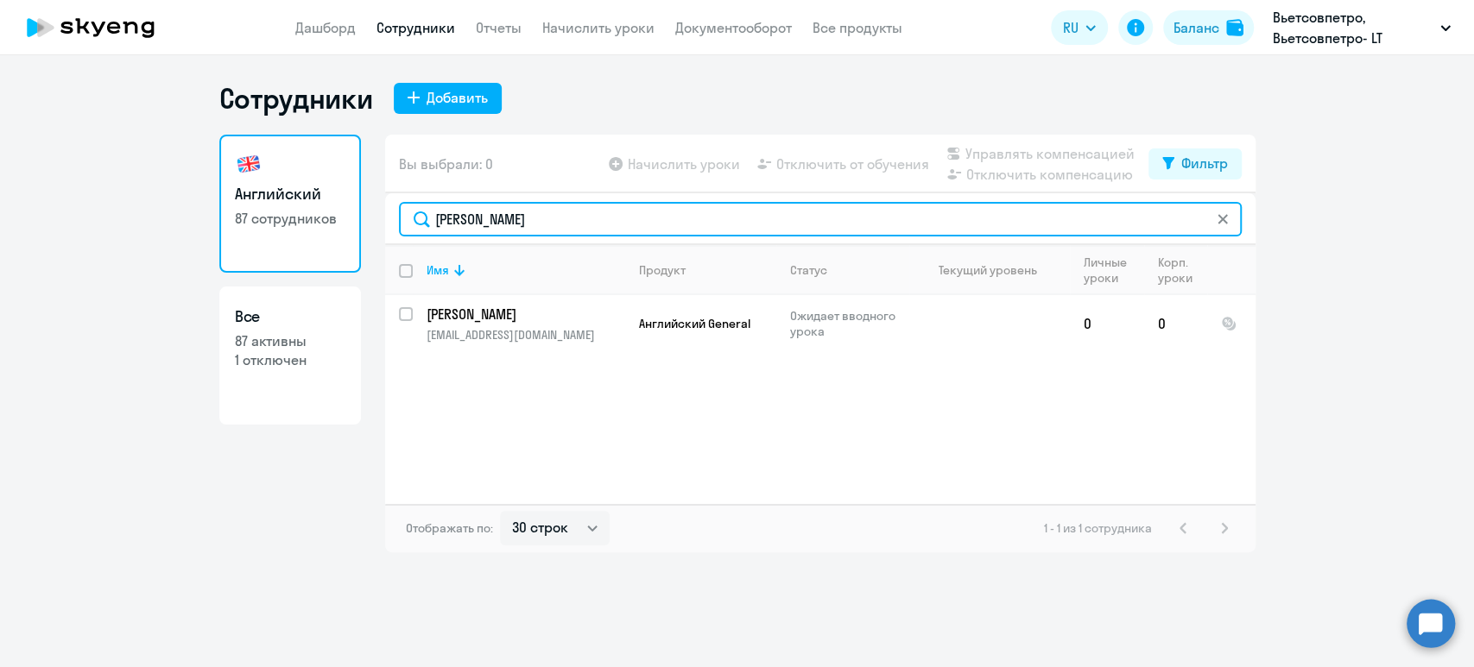
type input "[PERSON_NAME]"
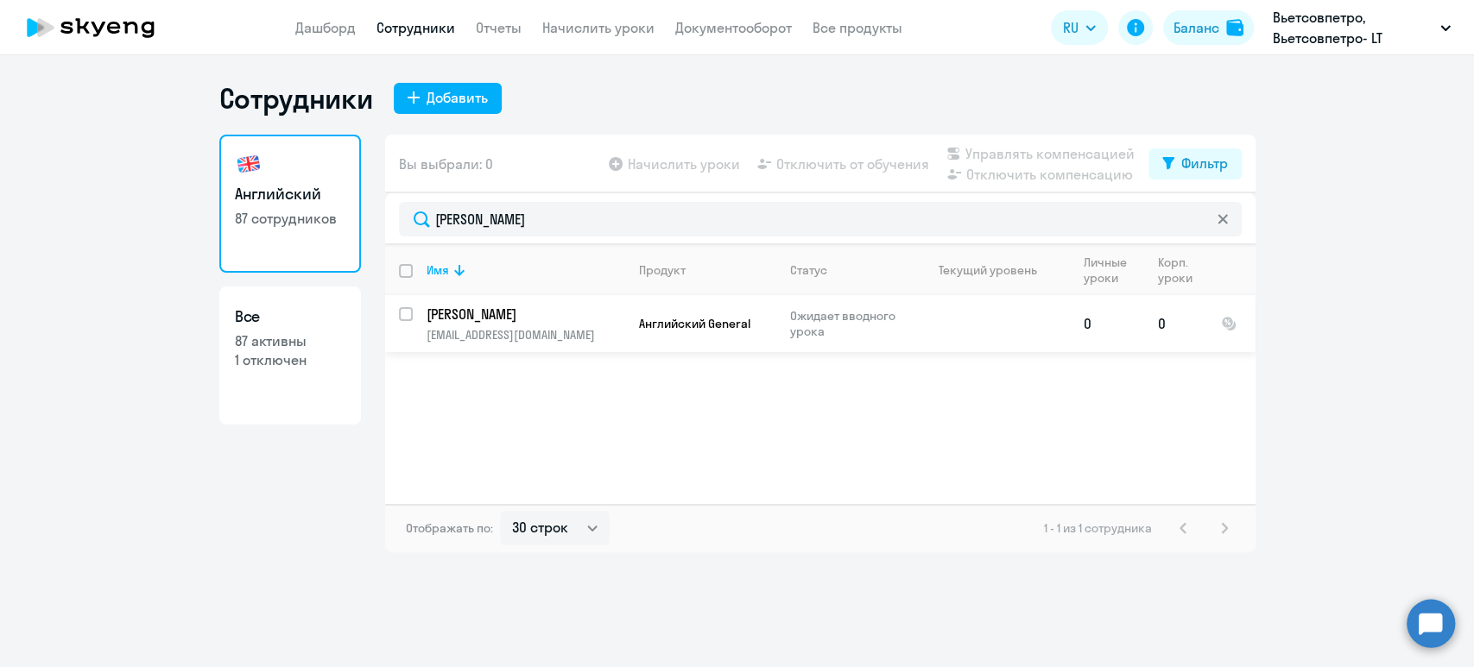
click at [536, 337] on p "[EMAIL_ADDRESS][DOMAIN_NAME]" at bounding box center [526, 335] width 198 height 16
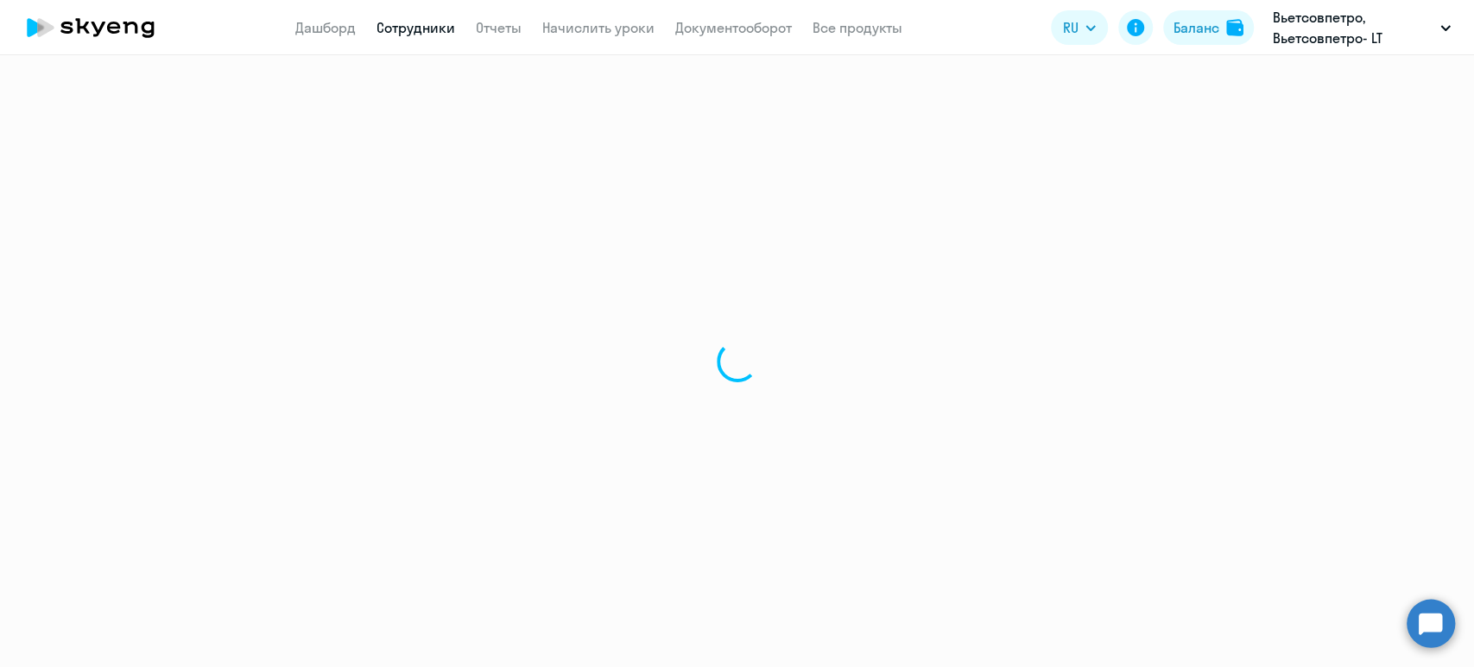
select select "english"
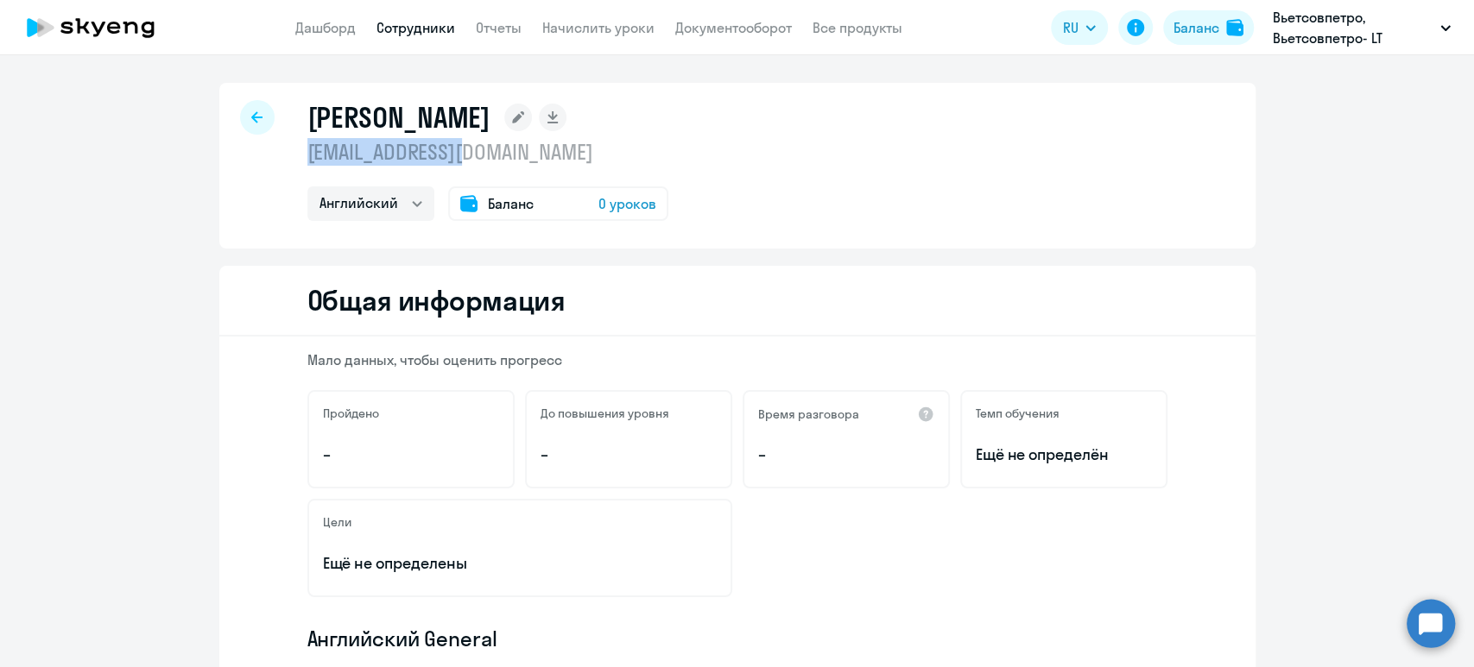
drag, startPoint x: 496, startPoint y: 148, endPoint x: 297, endPoint y: 145, distance: 198.6
click at [307, 145] on p "[EMAIL_ADDRESS][DOMAIN_NAME]" at bounding box center [487, 152] width 361 height 28
copy p "[EMAIL_ADDRESS][DOMAIN_NAME]"
